Goal: Transaction & Acquisition: Purchase product/service

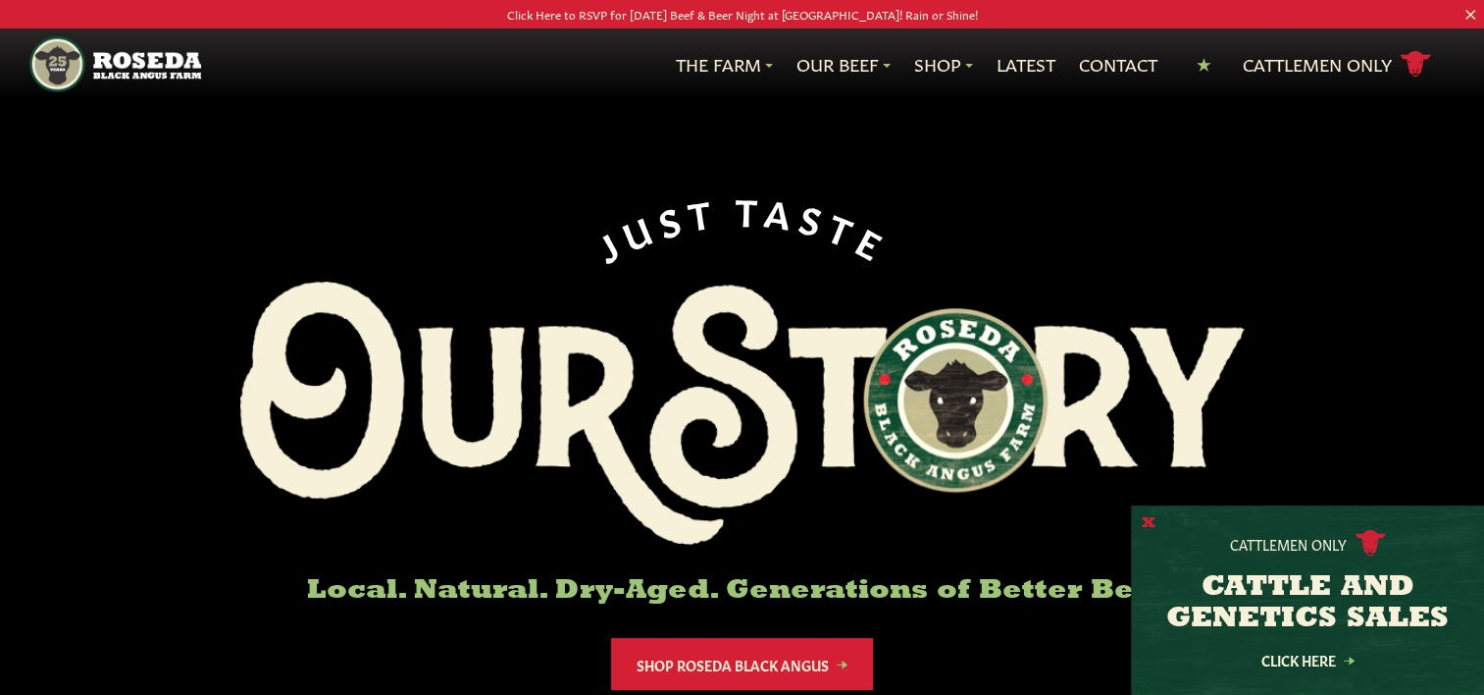
click at [1144, 522] on button "X" at bounding box center [1149, 523] width 14 height 21
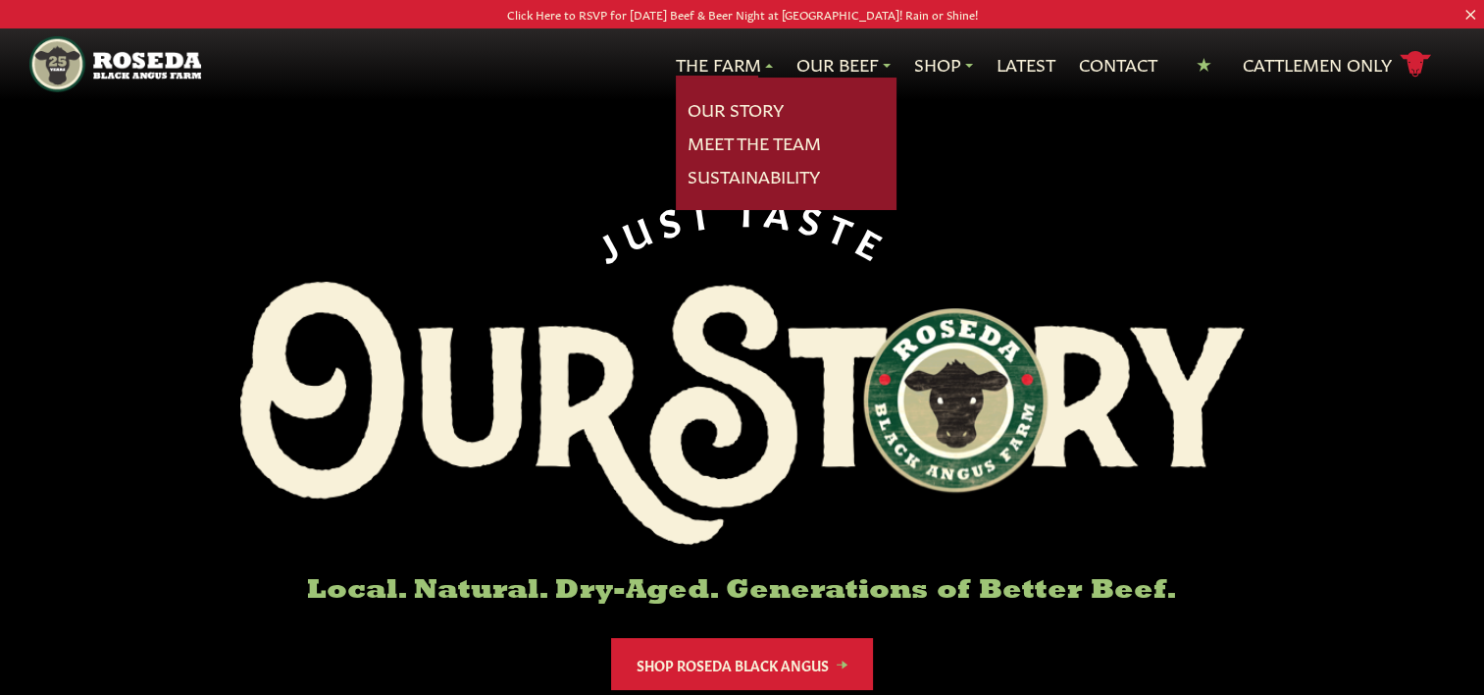
click at [1348, 381] on div "J U S T T A S T E Local. Natural. Dry-Aged. Generations of Better Beef. Shop Ro…" at bounding box center [742, 407] width 1484 height 815
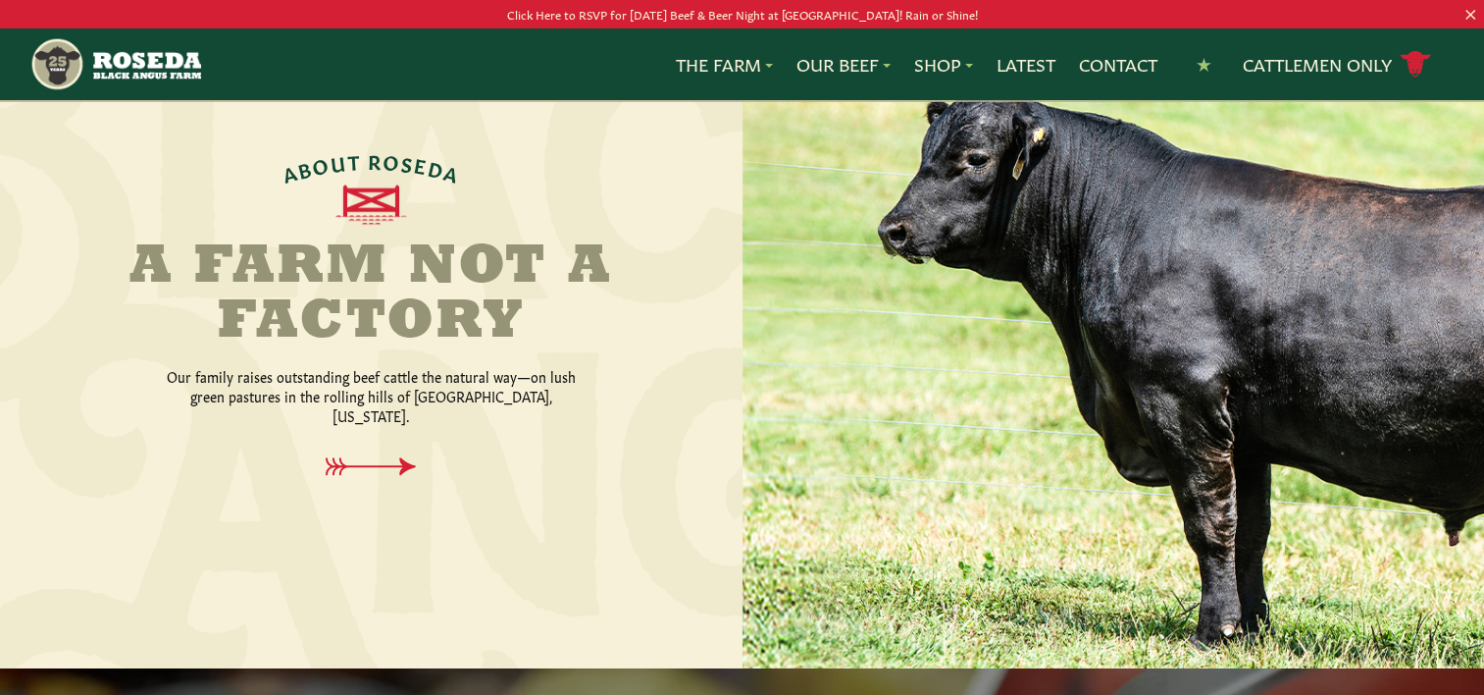
scroll to position [820, 0]
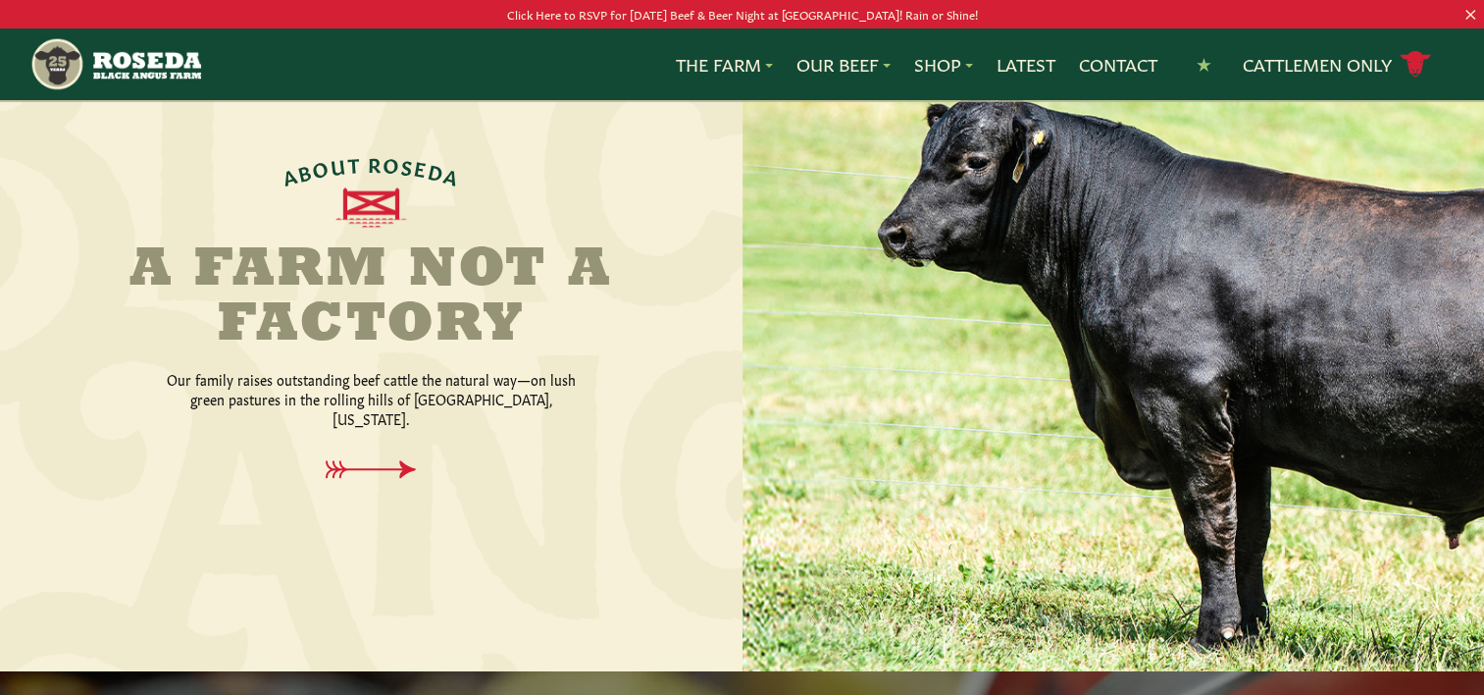
click at [1348, 381] on div at bounding box center [1114, 333] width 743 height 676
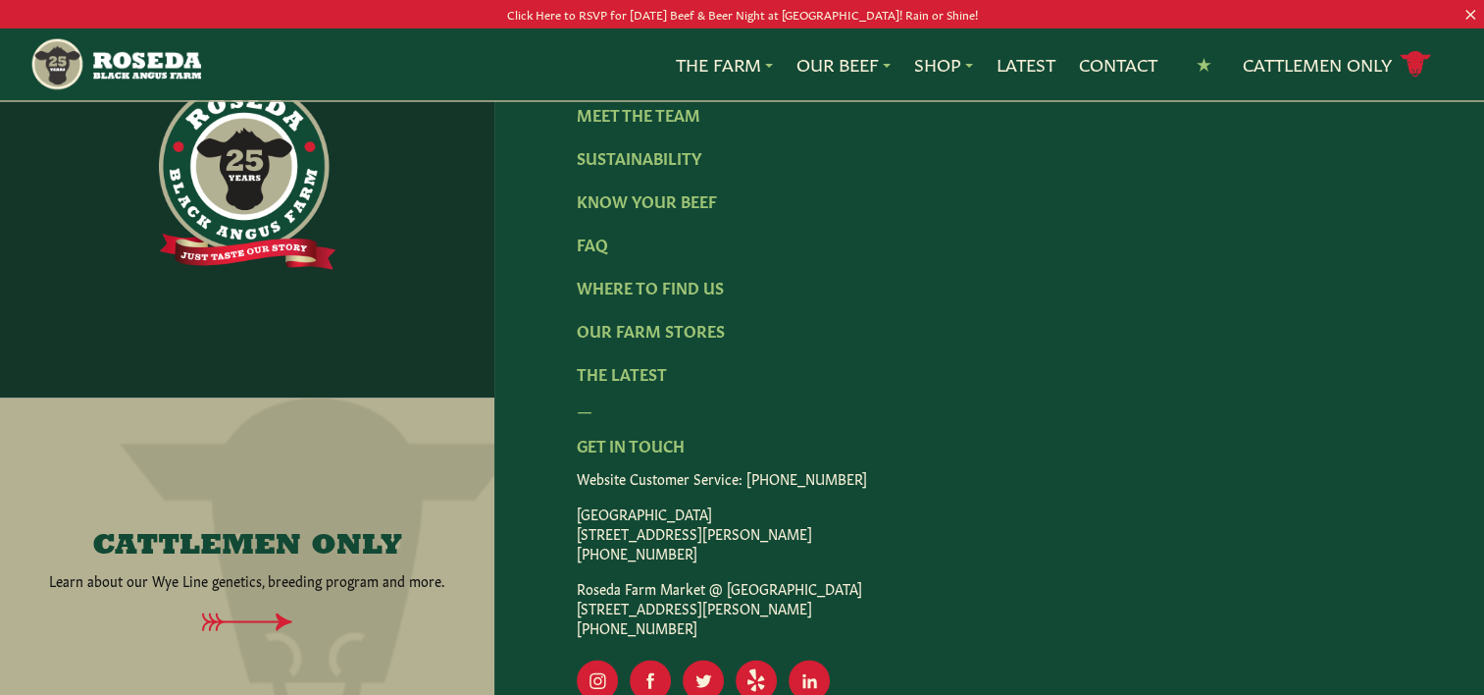
scroll to position [3316, 0]
click at [276, 611] on icon at bounding box center [247, 620] width 412 height 19
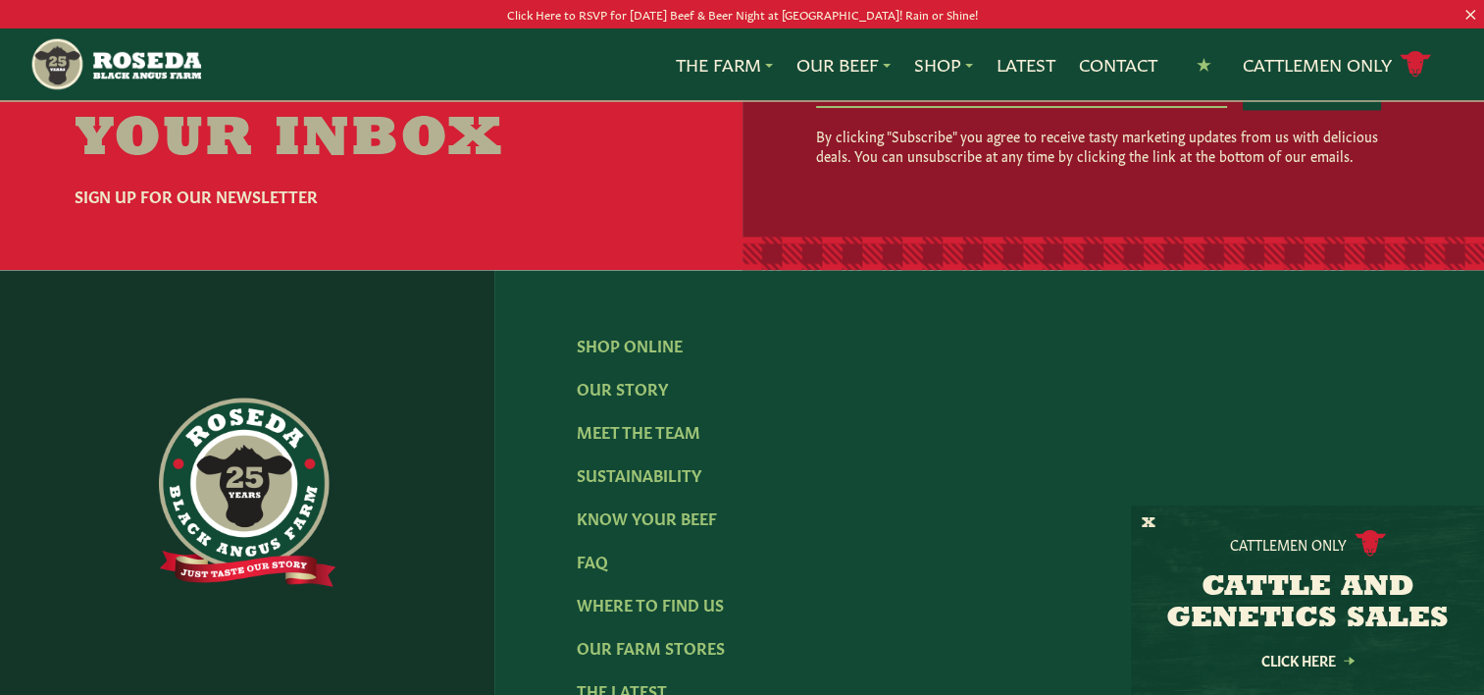
scroll to position [3001, 0]
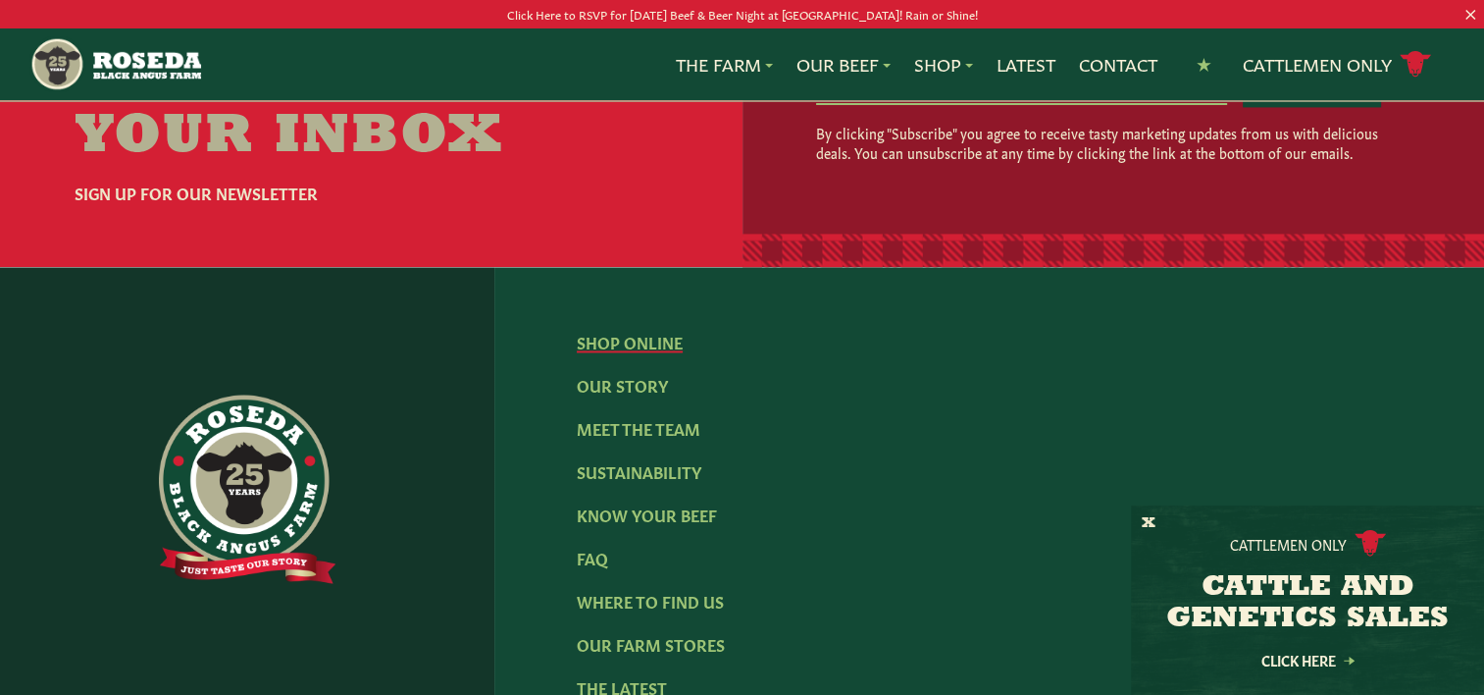
click at [632, 331] on link "Shop Online" at bounding box center [630, 342] width 106 height 22
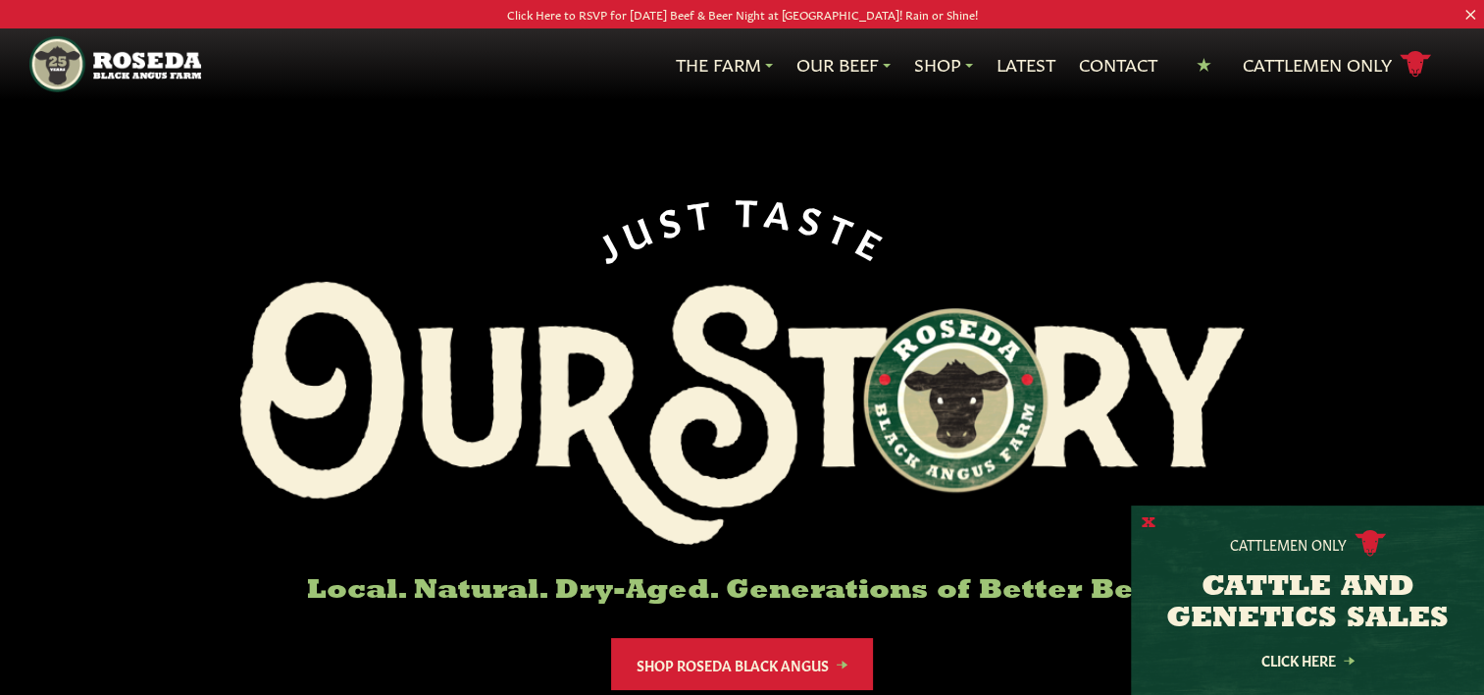
click at [1147, 523] on button "X" at bounding box center [1149, 523] width 14 height 21
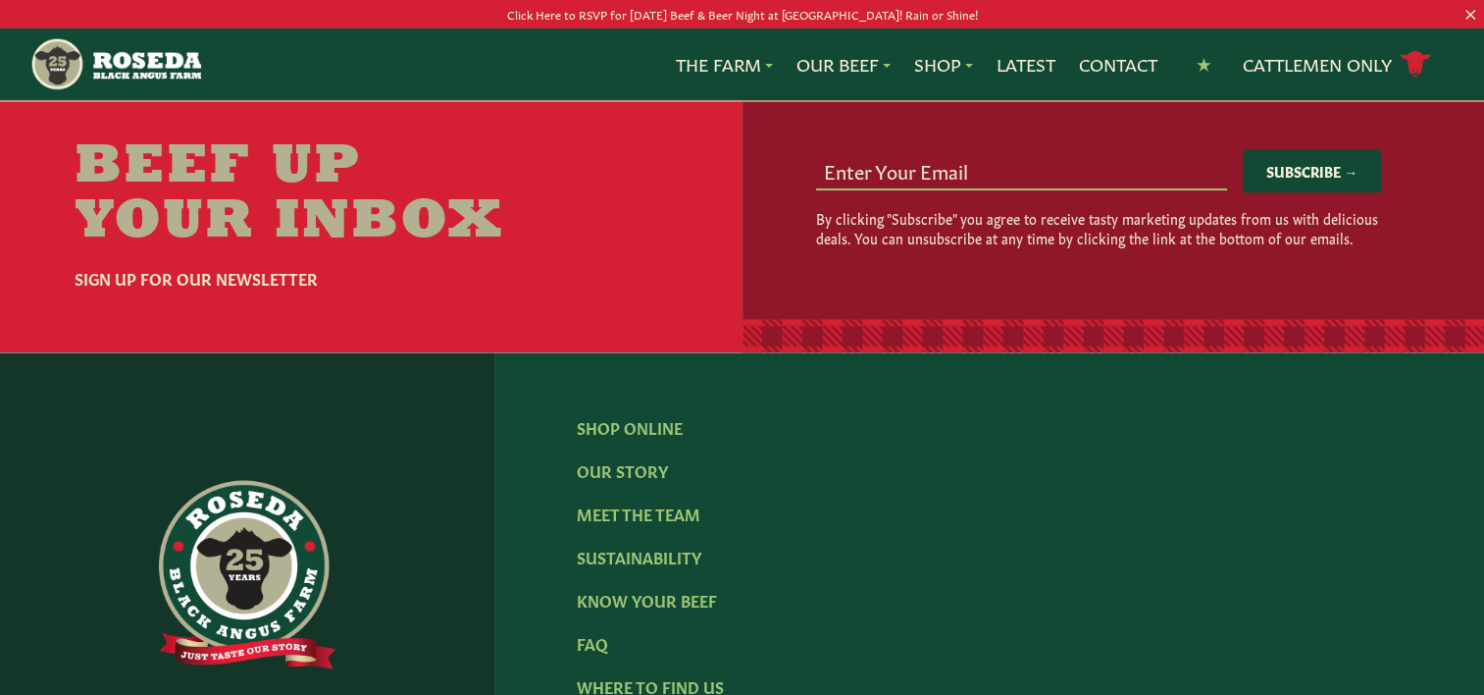
scroll to position [2964, 0]
